Goal: Information Seeking & Learning: Learn about a topic

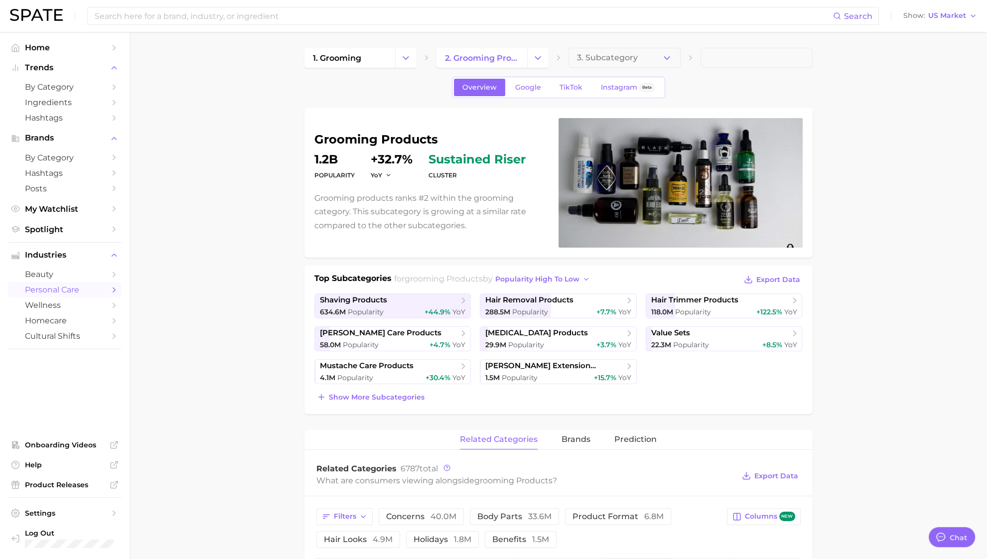
type textarea "x"
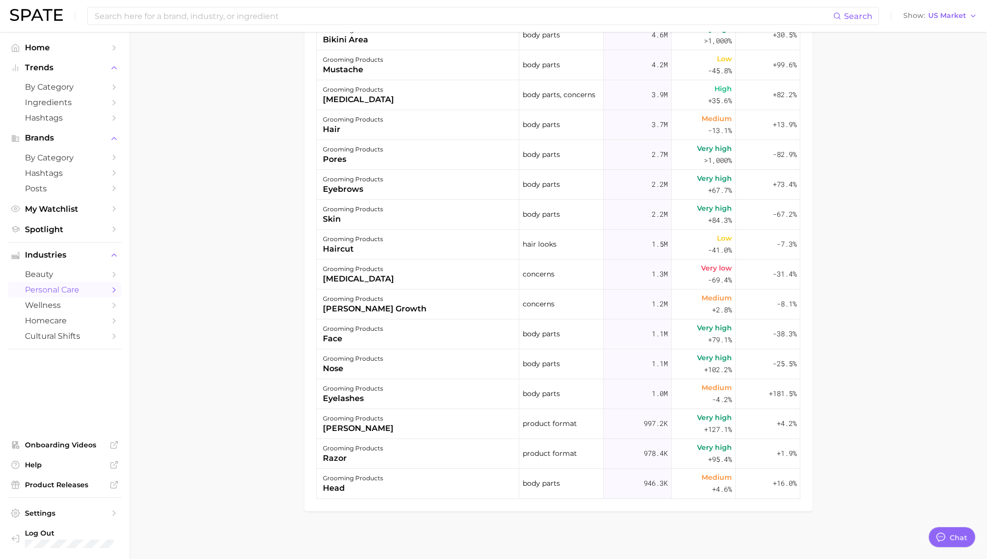
scroll to position [619, 0]
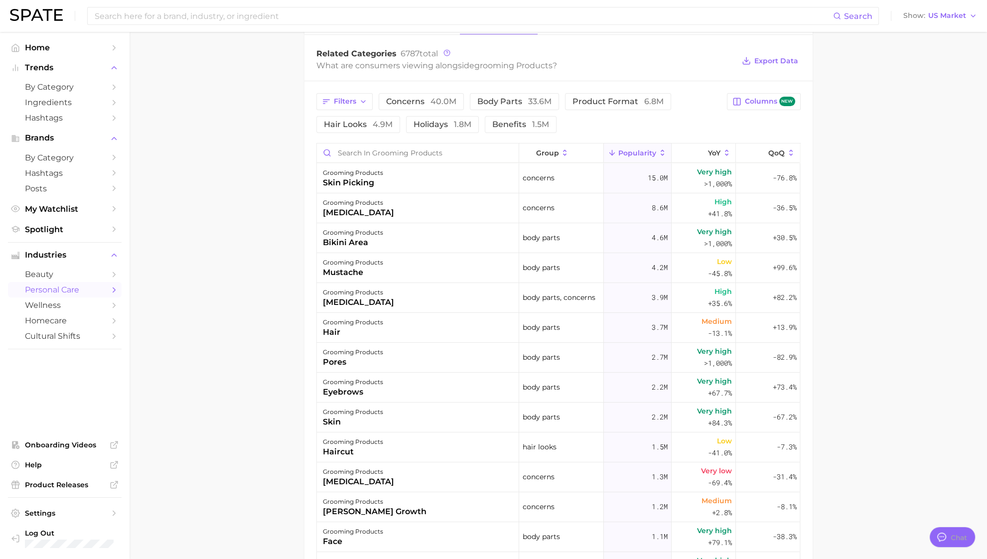
type textarea "x"
